Goal: Task Accomplishment & Management: Manage account settings

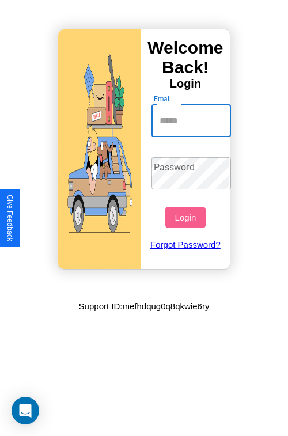
click at [192, 120] on input "Email" at bounding box center [191, 121] width 80 height 32
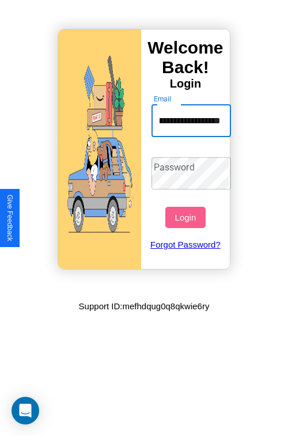
type input "**********"
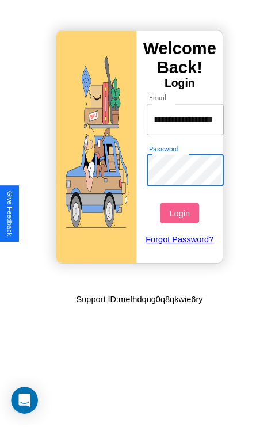
scroll to position [0, 0]
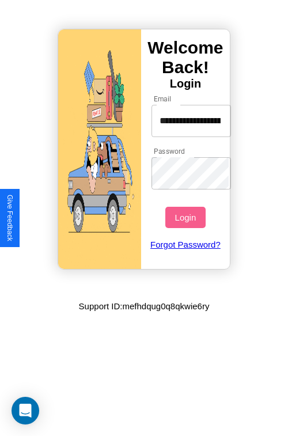
click at [187, 217] on button "Login" at bounding box center [185, 217] width 40 height 21
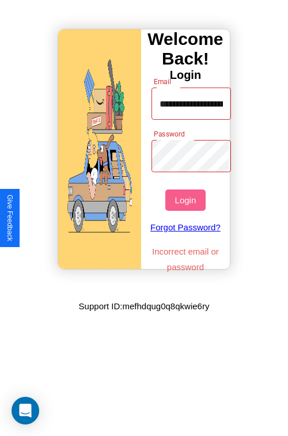
click at [187, 200] on button "Login" at bounding box center [185, 199] width 40 height 21
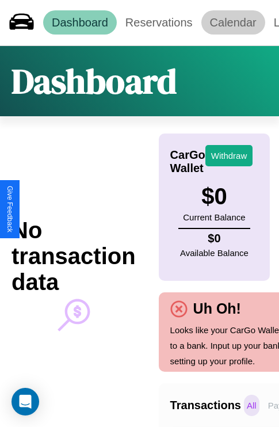
click at [233, 22] on link "Calendar" at bounding box center [233, 22] width 64 height 24
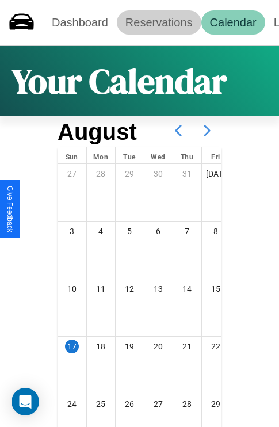
click at [159, 22] on link "Reservations" at bounding box center [159, 22] width 85 height 24
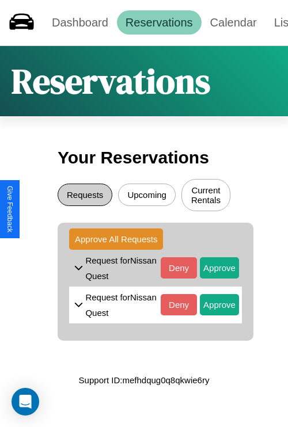
click at [85, 196] on button "Requests" at bounding box center [85, 195] width 55 height 22
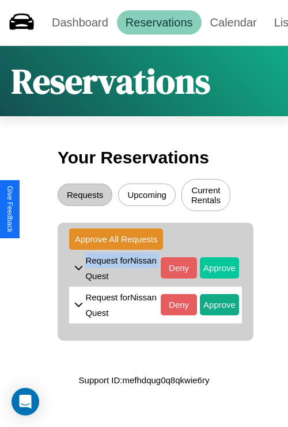
click at [211, 269] on button "Approve" at bounding box center [219, 267] width 39 height 21
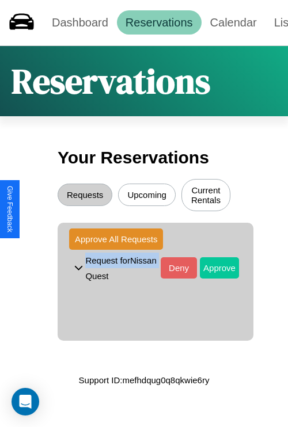
click at [211, 269] on button "Approve" at bounding box center [219, 267] width 39 height 21
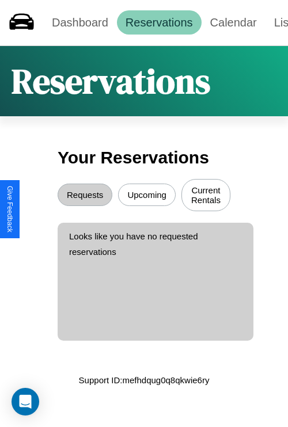
click at [206, 196] on button "Current Rentals" at bounding box center [205, 195] width 49 height 32
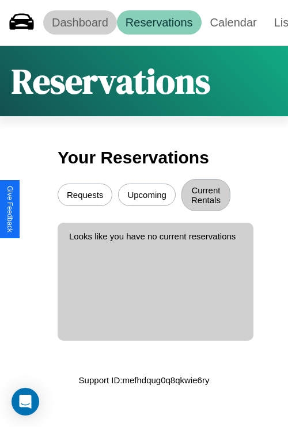
click at [79, 22] on link "Dashboard" at bounding box center [80, 22] width 74 height 24
